Goal: Information Seeking & Learning: Understand process/instructions

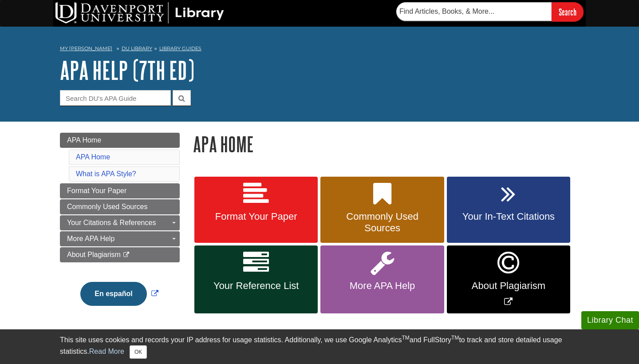
scroll to position [54, 0]
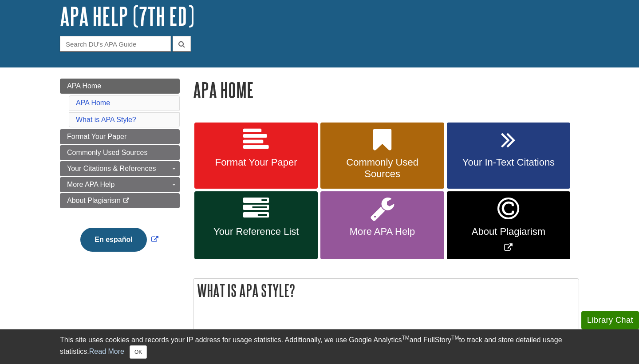
click at [286, 153] on link "Format Your Paper" at bounding box center [255, 155] width 123 height 67
click at [482, 169] on link "Your In-Text Citations" at bounding box center [508, 155] width 123 height 67
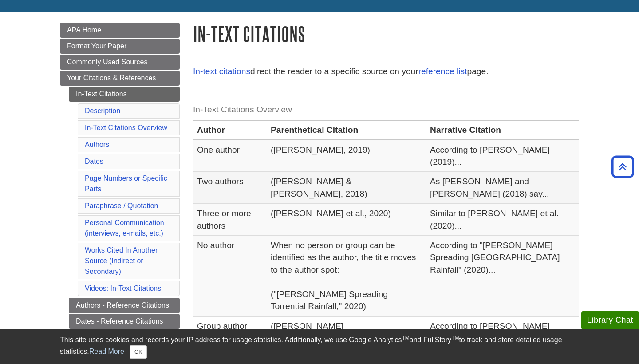
scroll to position [155, 0]
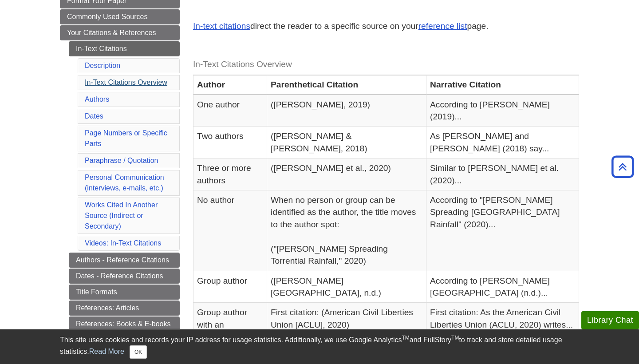
click at [111, 81] on link "In-Text Citations Overview" at bounding box center [126, 83] width 83 height 8
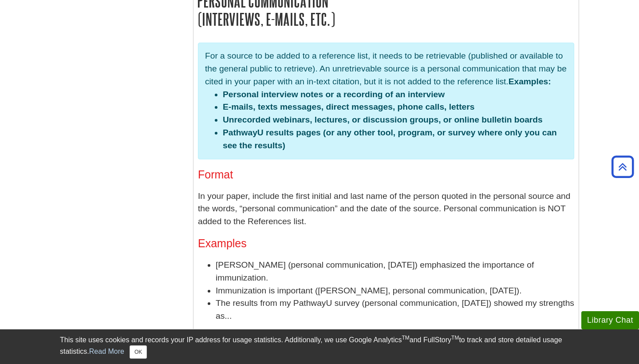
scroll to position [1855, 0]
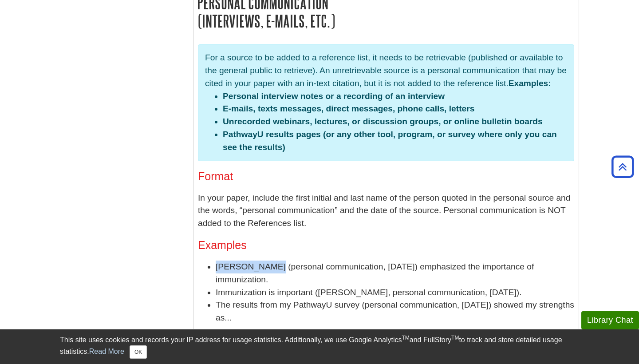
drag, startPoint x: 217, startPoint y: 205, endPoint x: 268, endPoint y: 210, distance: 51.3
click at [268, 260] on li "M. Schroeder (personal communication, January 25, 2009) emphasized the importan…" at bounding box center [395, 273] width 359 height 26
click at [374, 260] on li "M. Schroeder (personal communication, January 25, 2009) emphasized the importan…" at bounding box center [395, 273] width 359 height 26
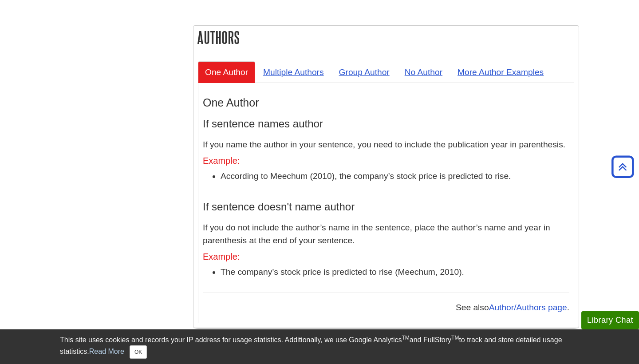
scroll to position [815, 0]
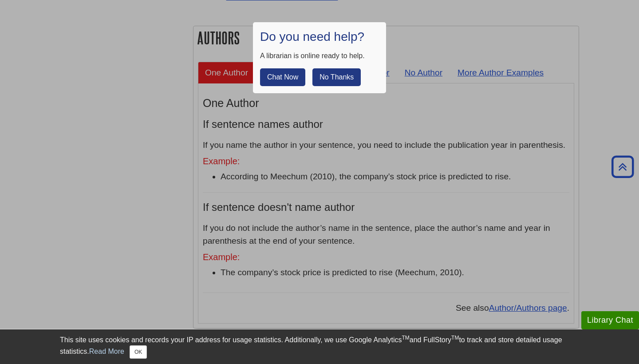
click at [328, 75] on button "No Thanks" at bounding box center [336, 77] width 48 height 18
